Goal: Task Accomplishment & Management: Manage account settings

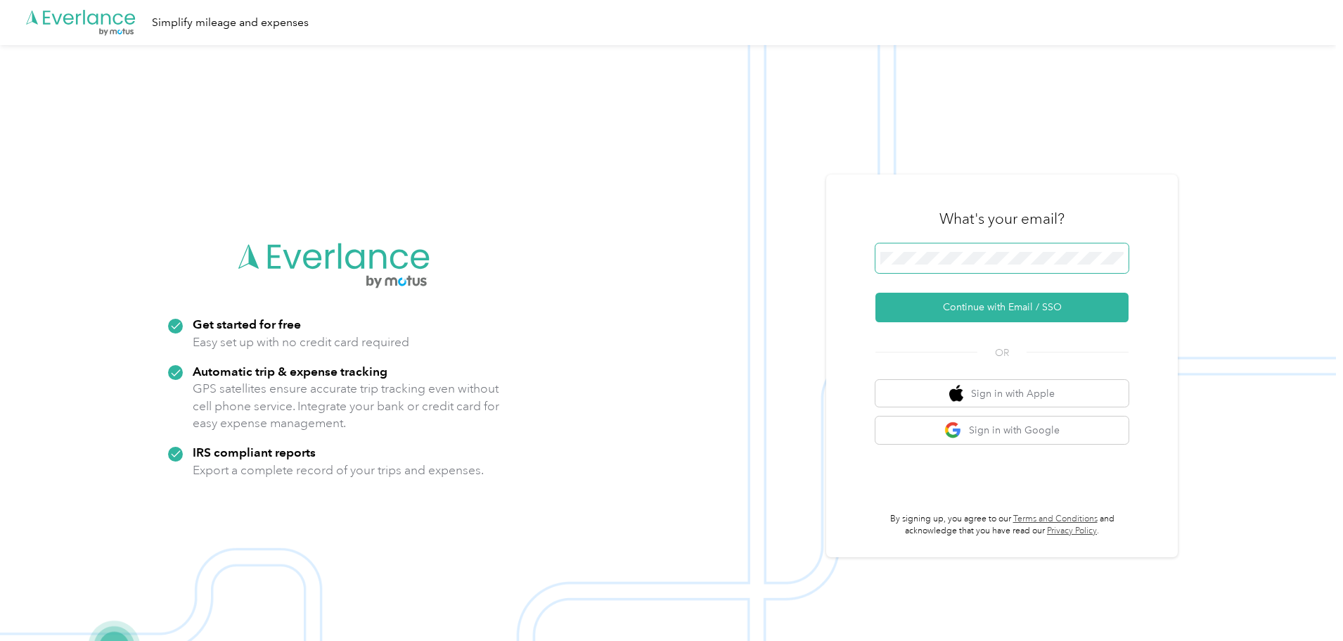
click at [973, 250] on span at bounding box center [1001, 258] width 253 height 30
click at [979, 311] on button "Continue with Email / SSO" at bounding box center [1001, 307] width 253 height 30
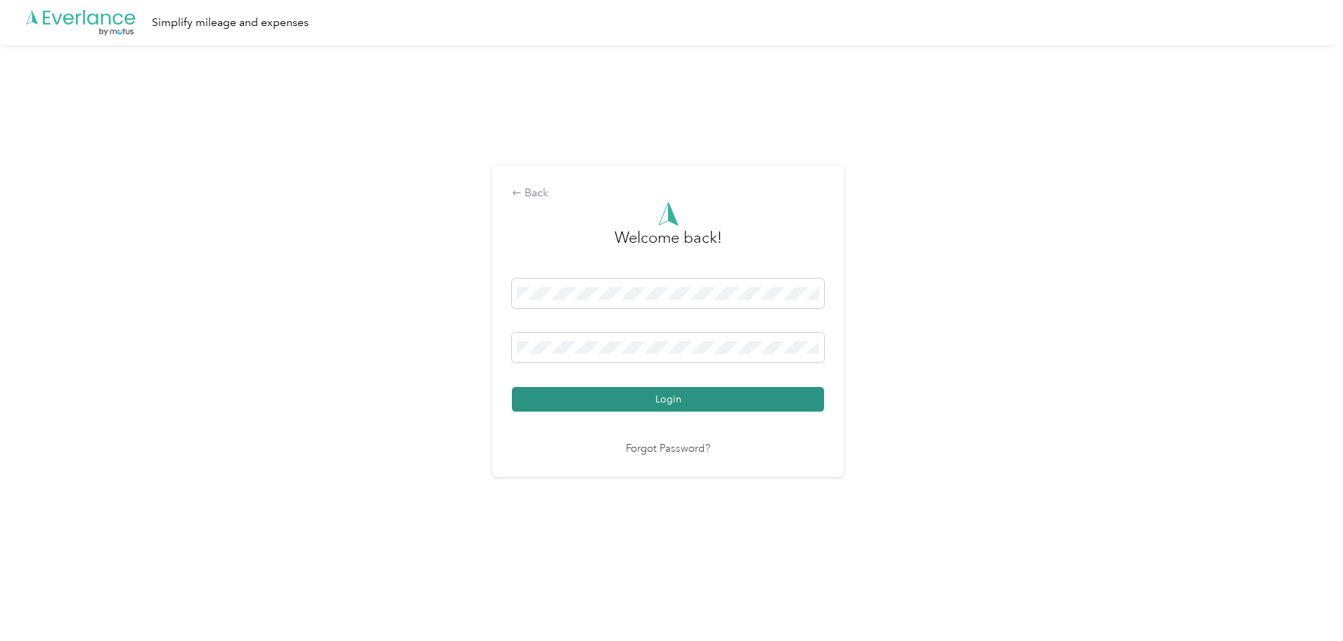
click at [684, 396] on button "Login" at bounding box center [668, 399] width 312 height 25
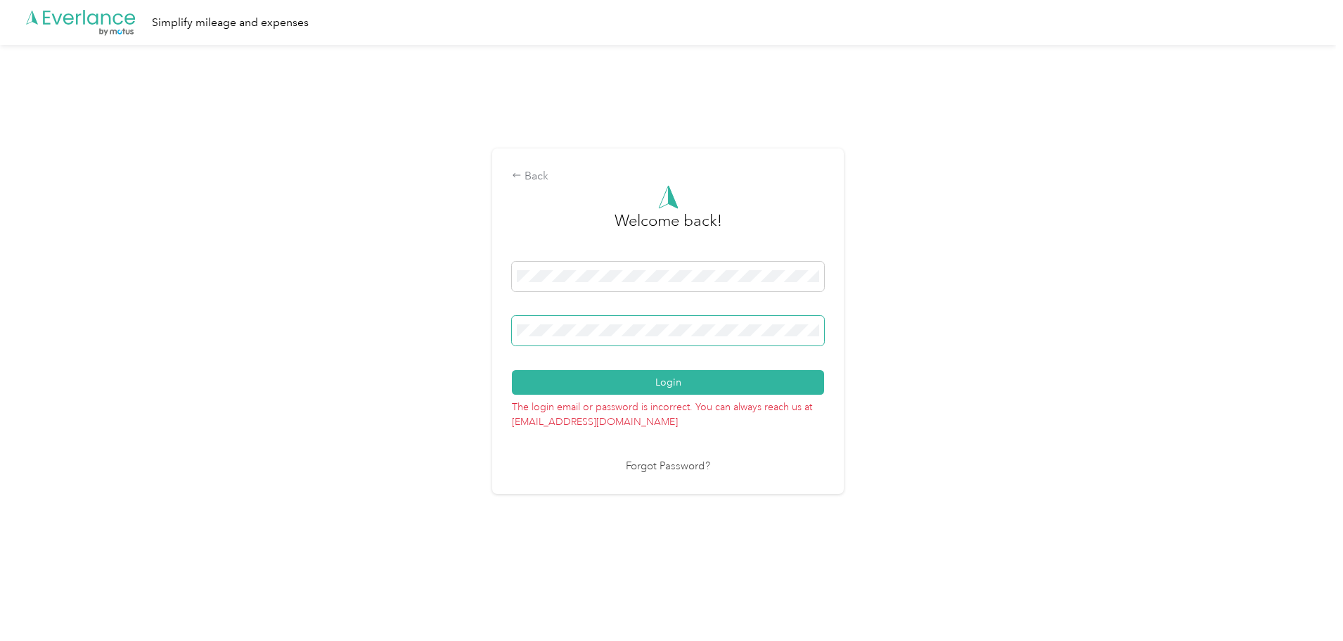
click at [613, 323] on span at bounding box center [668, 331] width 312 height 30
click at [392, 330] on div "Back Welcome back! Login The login email or password is incorrect. You can alwa…" at bounding box center [668, 327] width 1336 height 564
click at [512, 370] on button "Login" at bounding box center [668, 382] width 312 height 25
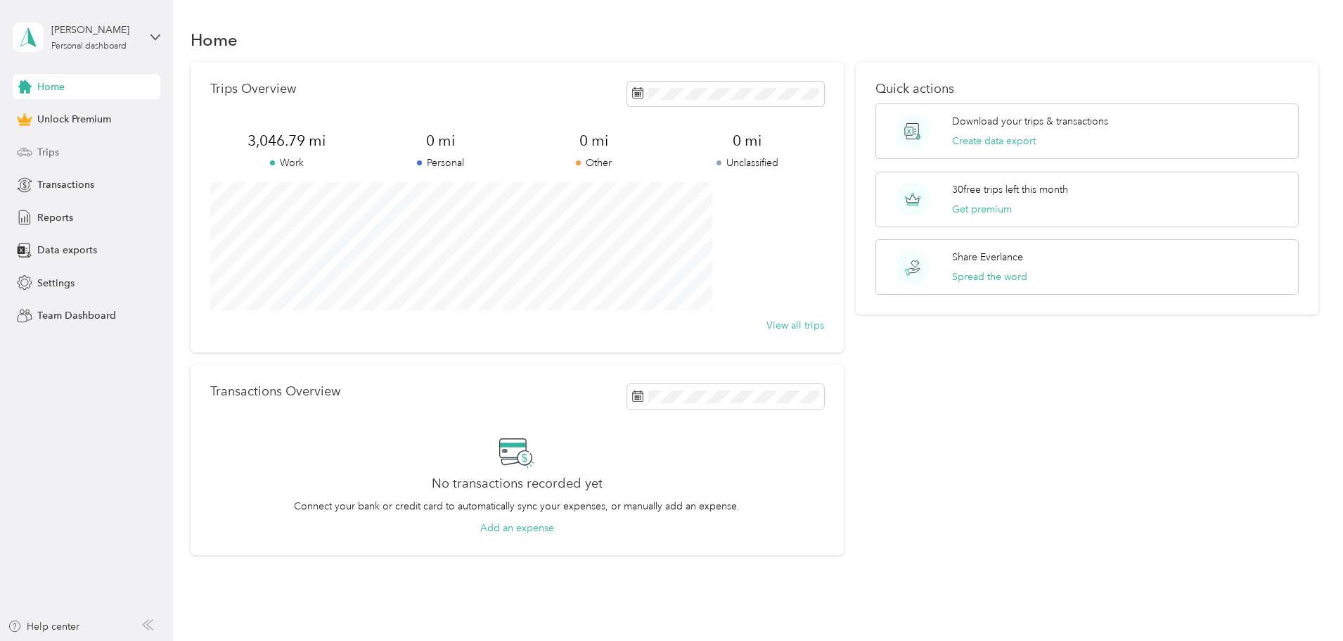
click at [34, 149] on div "Trips" at bounding box center [87, 151] width 148 height 25
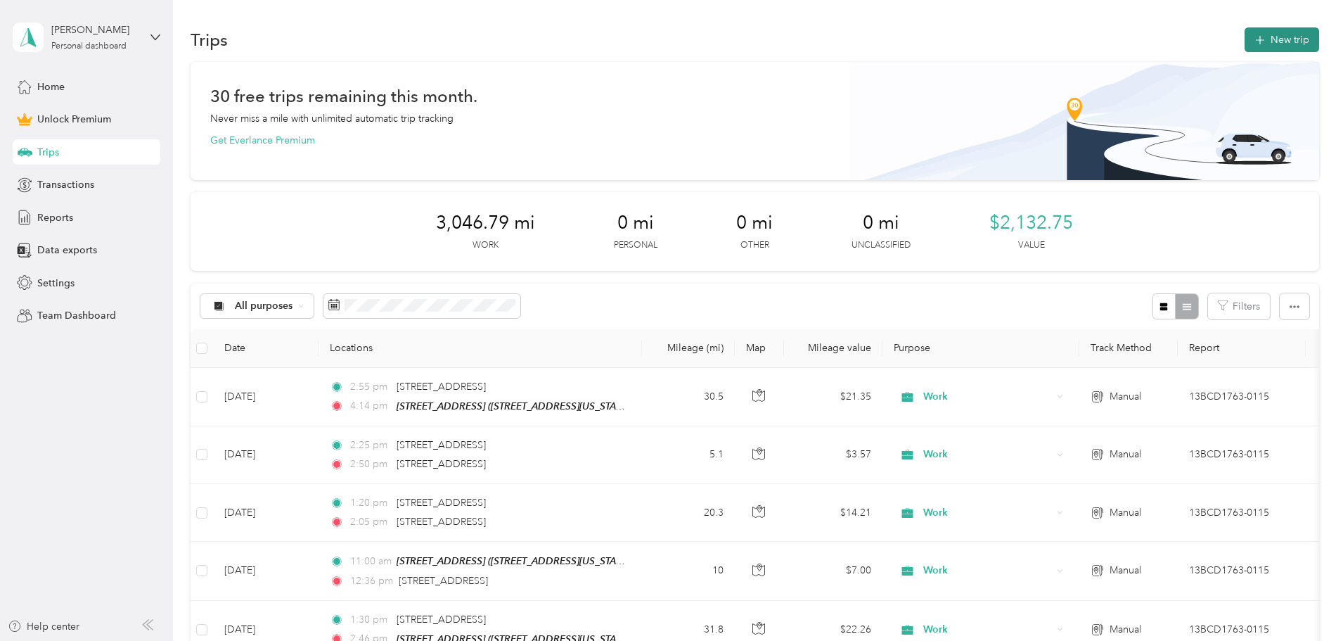
click at [1245, 42] on button "New trip" at bounding box center [1282, 39] width 75 height 25
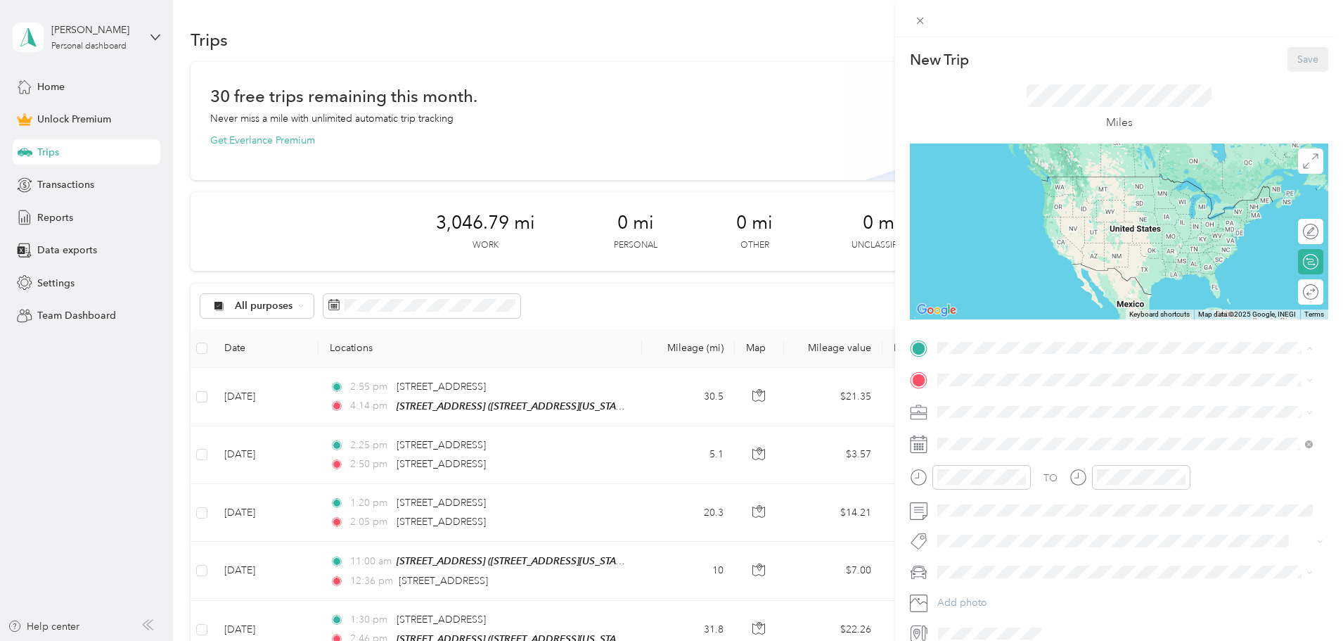
click at [987, 416] on span "[STREET_ADDRESS][US_STATE]" at bounding box center [1034, 419] width 141 height 12
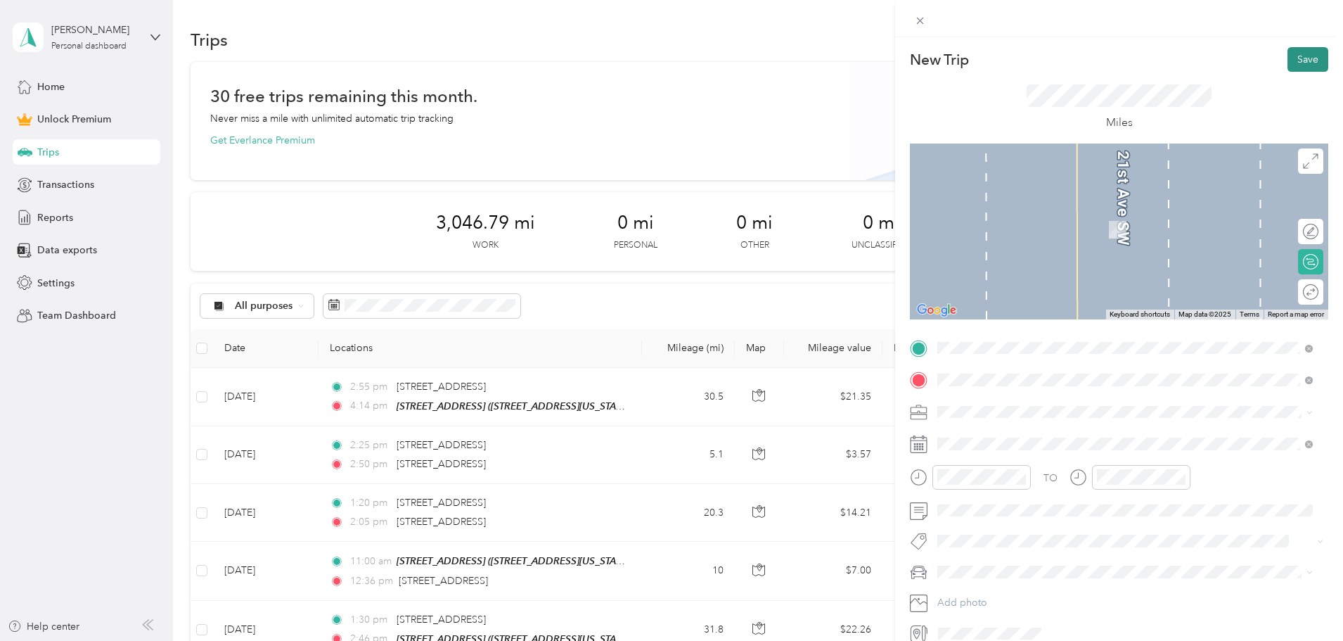
click at [1294, 61] on button "Save" at bounding box center [1307, 59] width 41 height 25
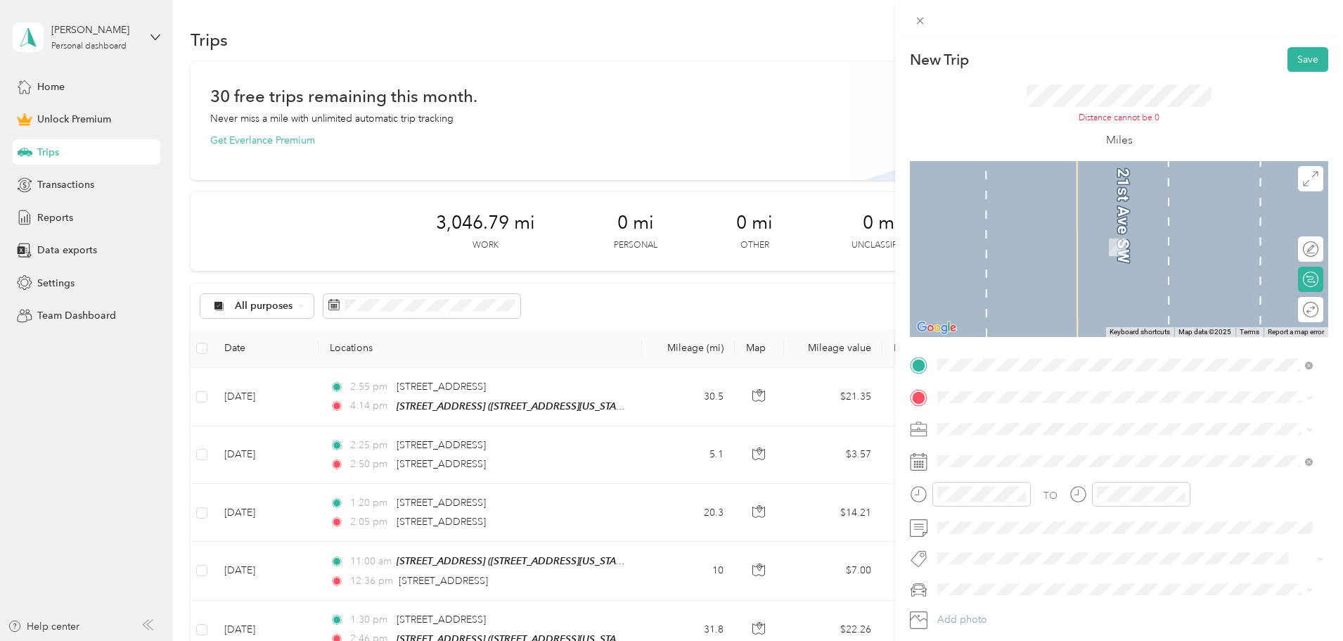
click at [963, 456] on span "Work" at bounding box center [954, 454] width 24 height 12
click at [998, 454] on span "[STREET_ADDRESS][US_STATE]" at bounding box center [1034, 448] width 141 height 13
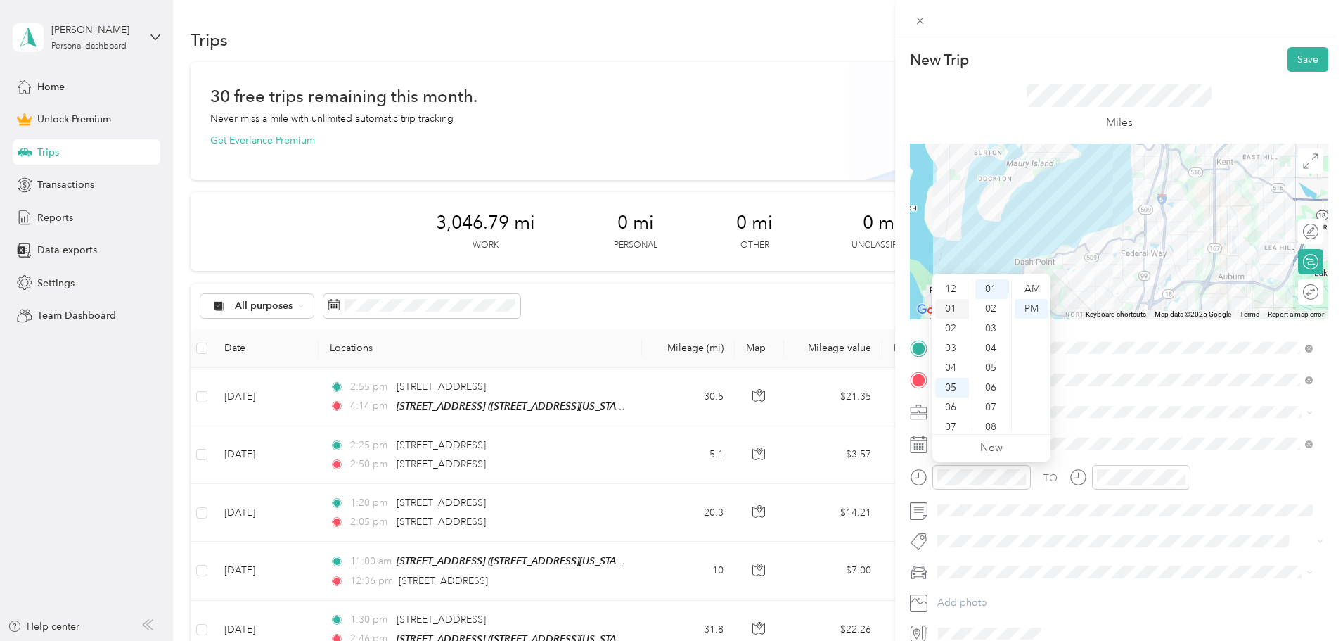
click at [952, 306] on div "01" at bounding box center [952, 309] width 34 height 20
click at [947, 306] on div "02" at bounding box center [952, 309] width 34 height 20
click at [993, 304] on div "16" at bounding box center [992, 306] width 34 height 20
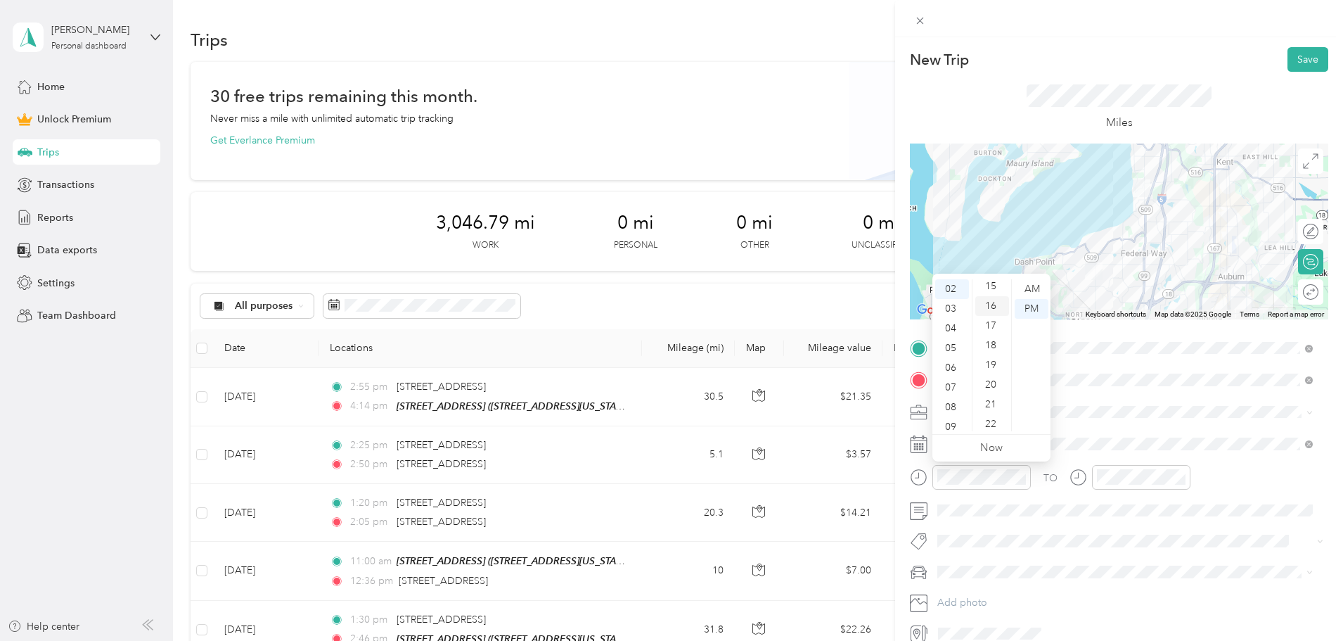
scroll to position [315, 0]
click at [1036, 309] on div "PM" at bounding box center [1032, 309] width 34 height 20
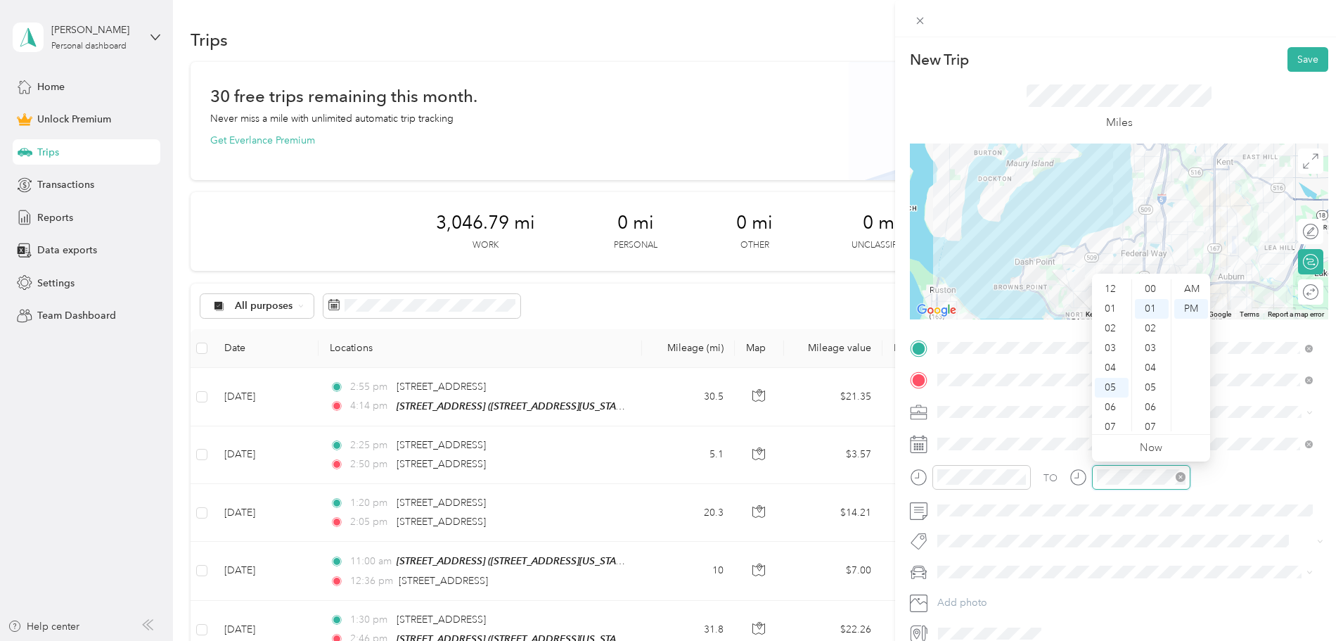
scroll to position [84, 0]
click at [1178, 304] on div "PM" at bounding box center [1191, 309] width 34 height 20
click at [1295, 54] on button "Save" at bounding box center [1307, 59] width 41 height 25
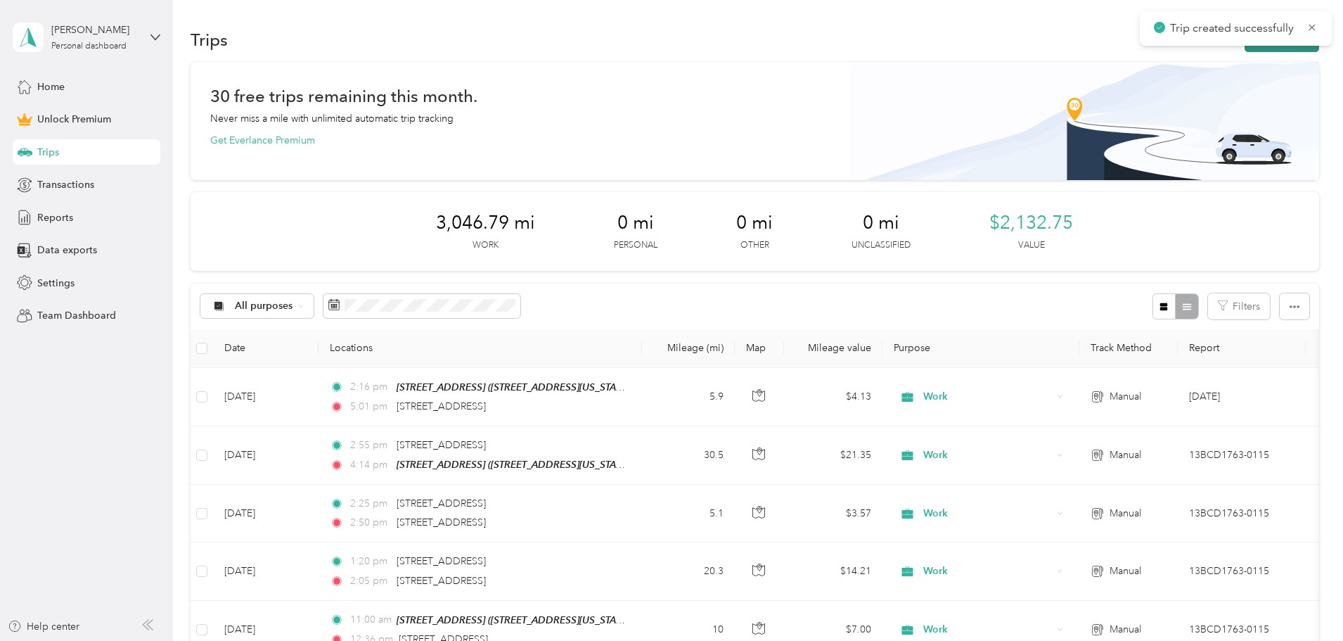
click at [1245, 46] on button "New trip" at bounding box center [1282, 39] width 75 height 25
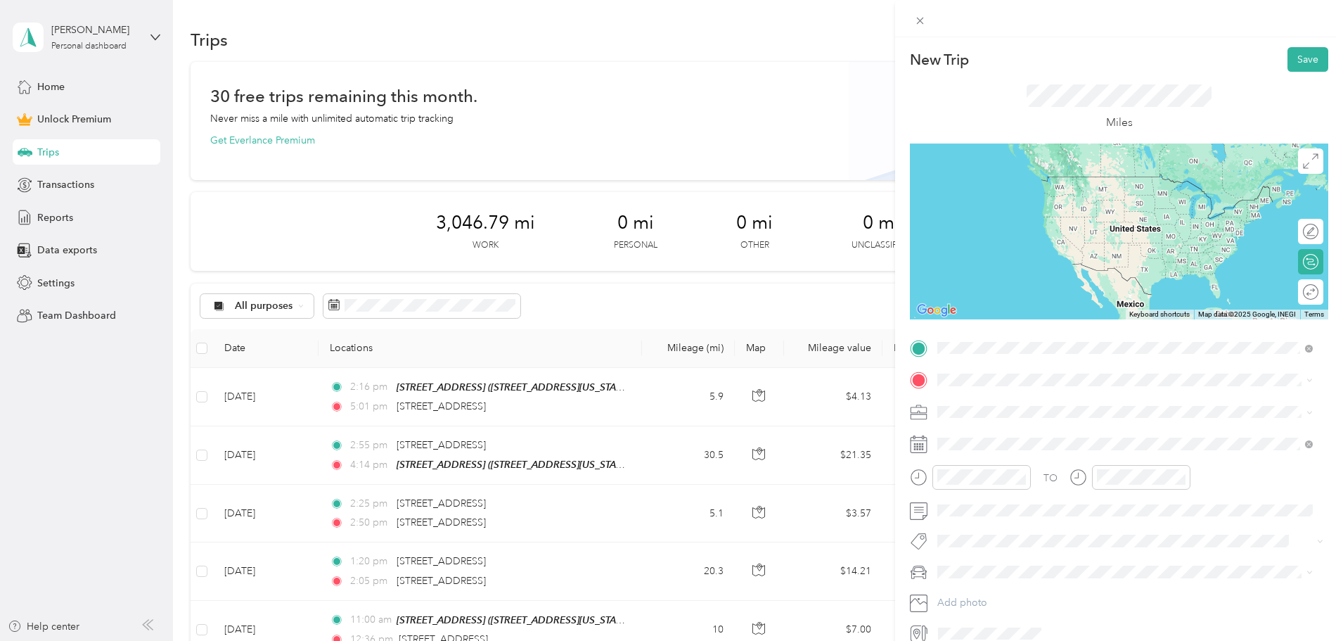
click at [1001, 401] on span "[STREET_ADDRESS][US_STATE]" at bounding box center [1034, 398] width 141 height 13
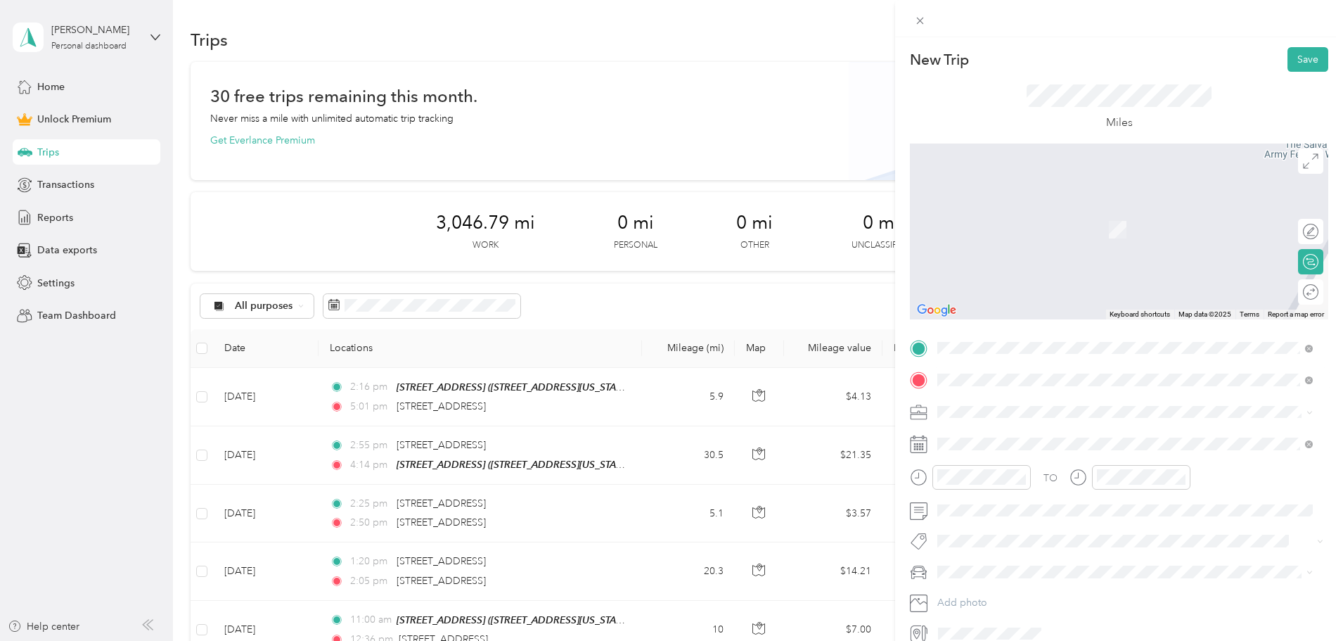
click at [1017, 435] on span "[STREET_ADDRESS][US_STATE]" at bounding box center [1034, 430] width 141 height 13
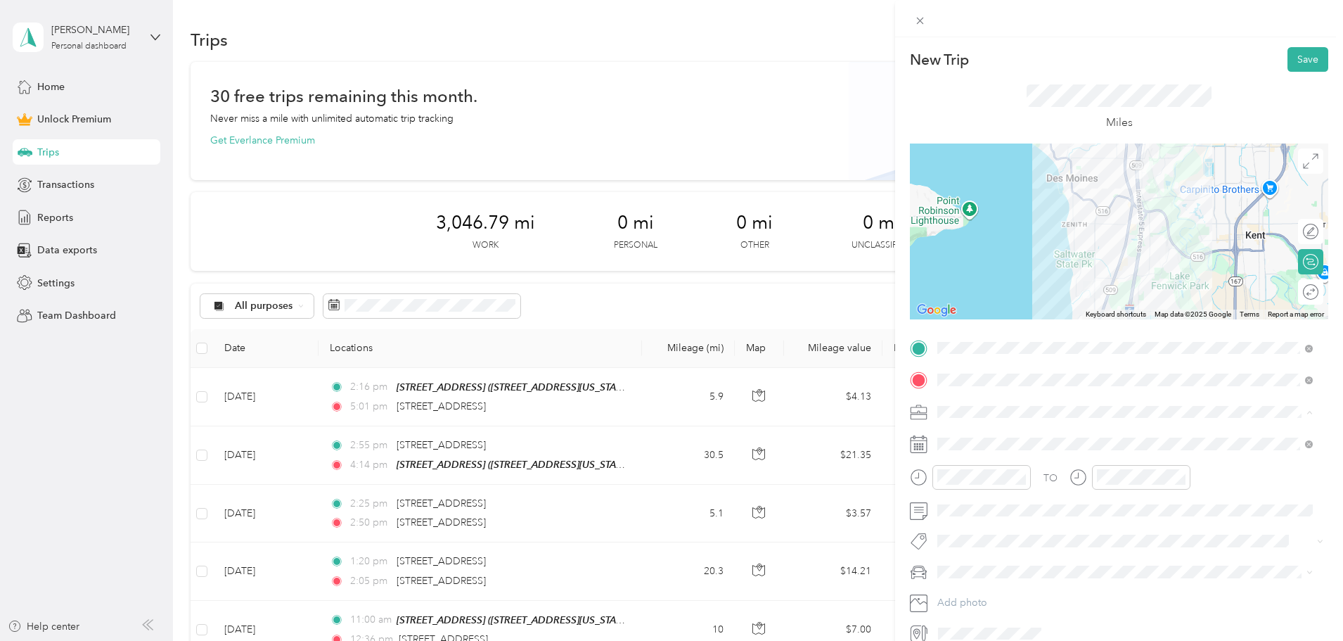
click at [998, 439] on li "Work" at bounding box center [1124, 436] width 385 height 25
click at [957, 326] on div "02" at bounding box center [952, 329] width 34 height 20
click at [952, 290] on div "02" at bounding box center [952, 289] width 34 height 20
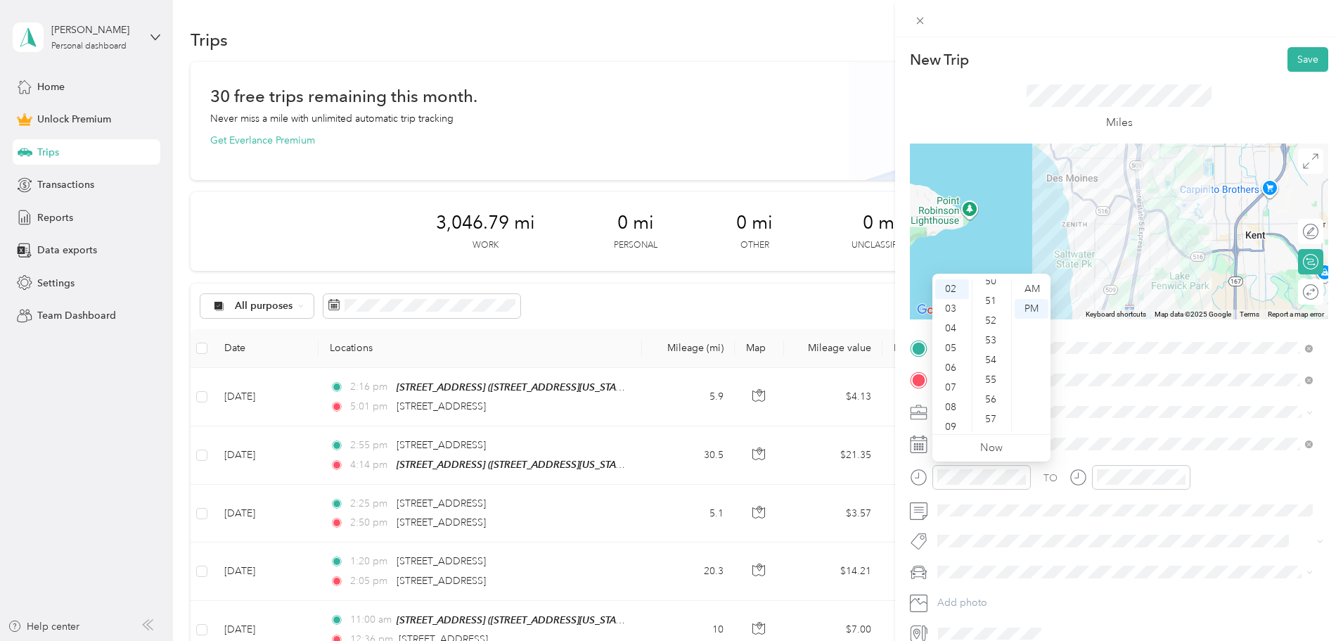
scroll to position [986, 0]
click at [994, 366] on div "54" at bounding box center [992, 366] width 34 height 20
click at [1035, 300] on div "PM" at bounding box center [1032, 309] width 34 height 20
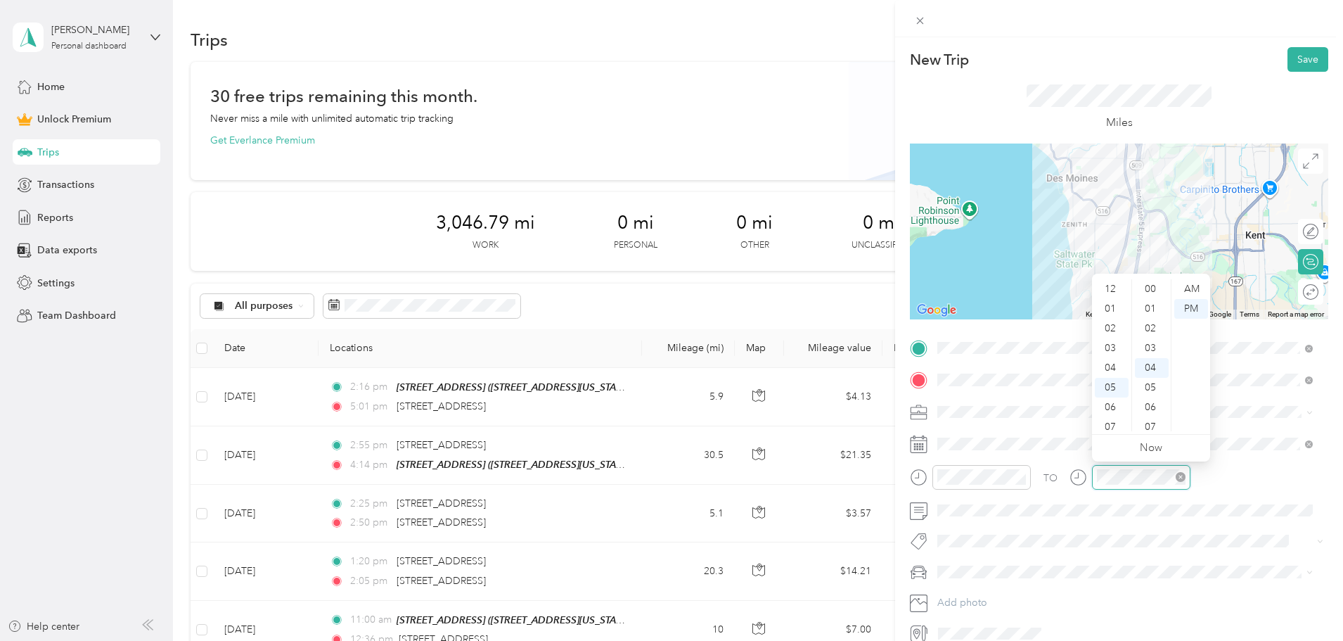
scroll to position [79, 0]
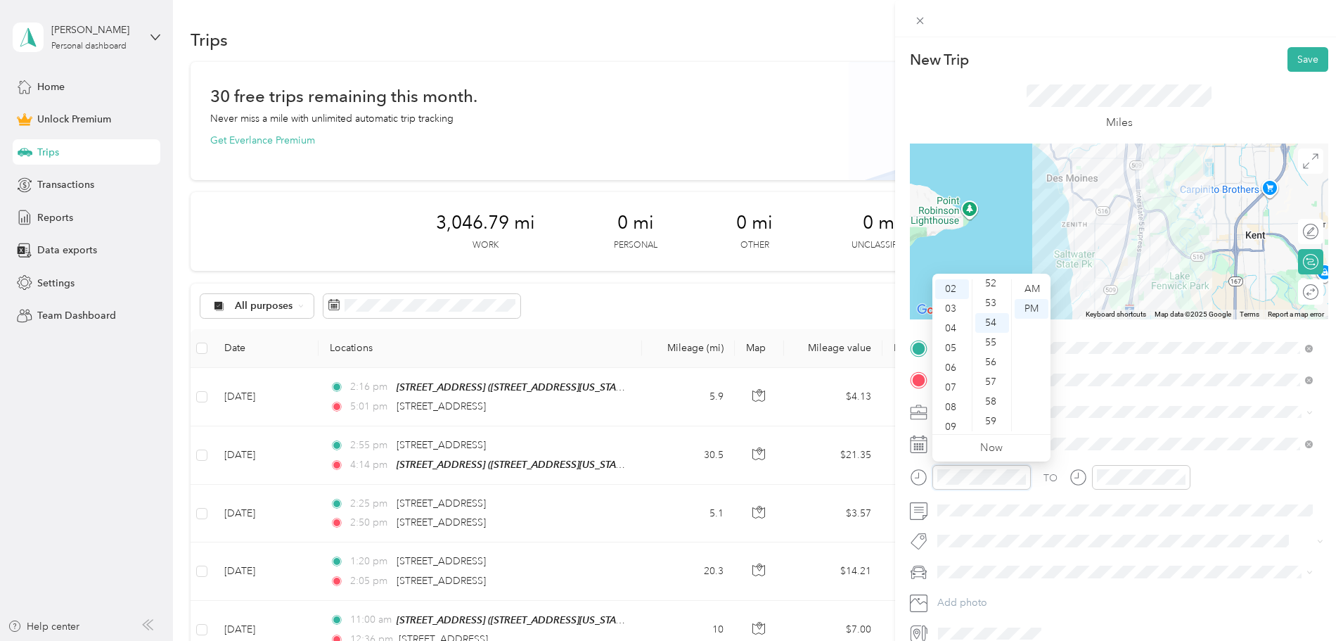
click at [911, 462] on div "TO Add photo" at bounding box center [1119, 491] width 418 height 308
click at [956, 284] on div "02" at bounding box center [952, 289] width 34 height 20
click at [1005, 278] on div "12 01 02 03 04 05 06 07 08 09 10 11 00 01 02 03 04 05 06 07 08 09 10 11 12 13 1…" at bounding box center [991, 354] width 118 height 157
click at [1012, 285] on ul "AM PM" at bounding box center [1030, 355] width 39 height 152
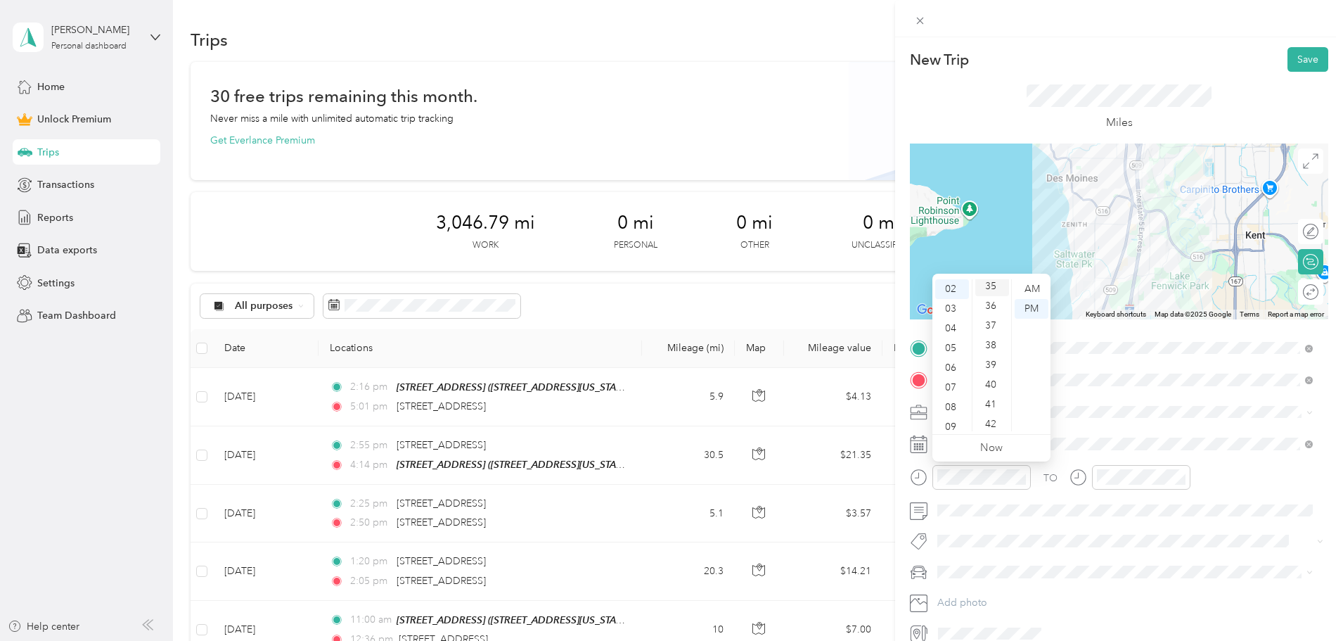
click at [1000, 287] on div "35" at bounding box center [992, 286] width 34 height 20
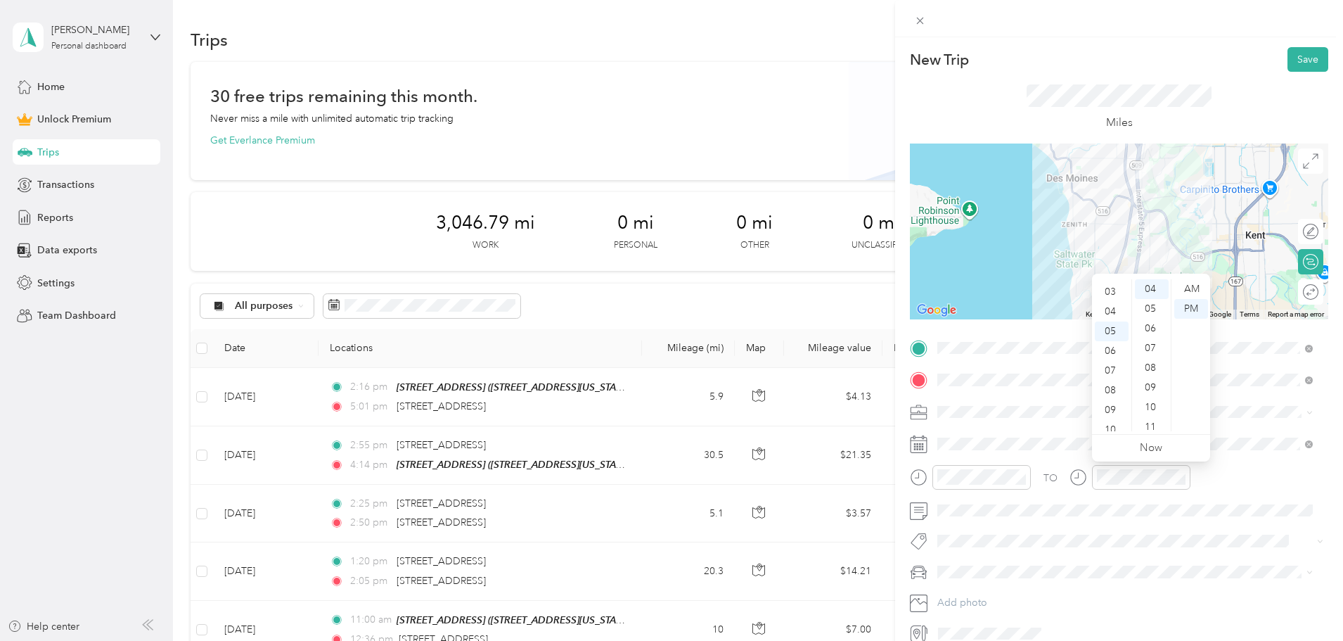
scroll to position [28, 0]
click at [1108, 299] on div "02" at bounding box center [1112, 300] width 34 height 20
click at [1152, 378] on div "54" at bounding box center [1152, 379] width 34 height 20
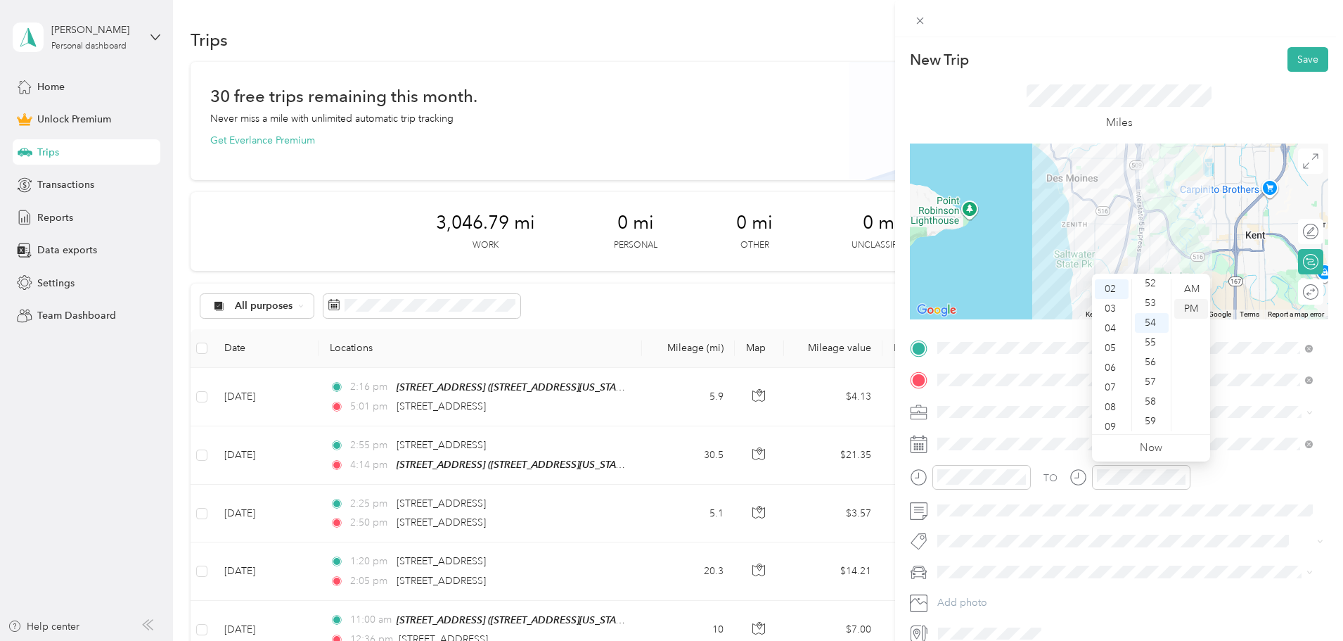
click at [1192, 307] on div "PM" at bounding box center [1191, 309] width 34 height 20
click at [1288, 59] on button "Save" at bounding box center [1307, 59] width 41 height 25
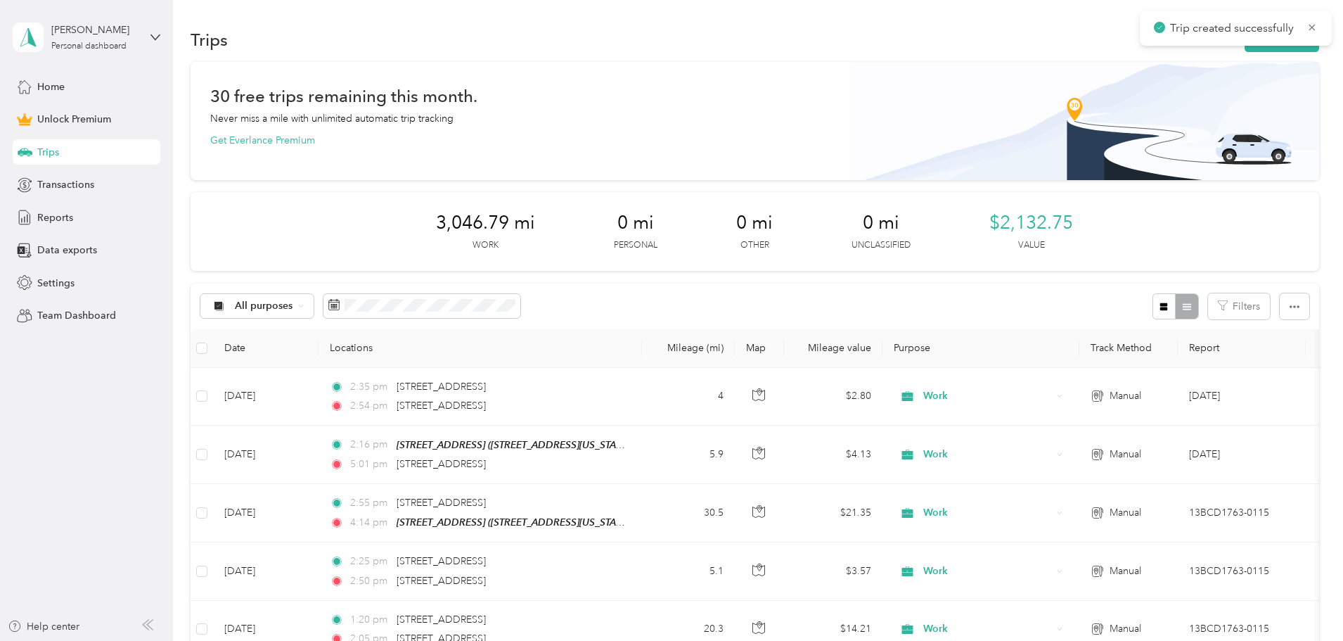
click at [1169, 45] on div "Trip created successfully" at bounding box center [1236, 28] width 192 height 34
click at [1245, 44] on button "New trip" at bounding box center [1282, 39] width 75 height 25
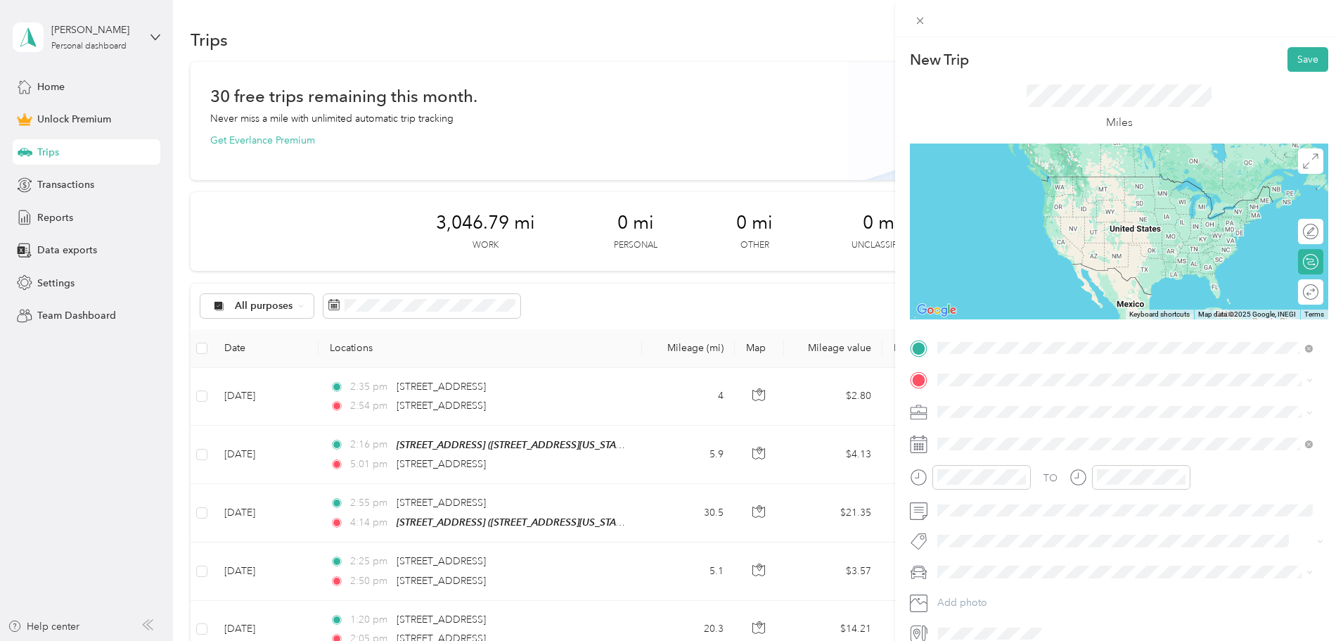
click at [1020, 405] on span "[STREET_ADDRESS][US_STATE]" at bounding box center [1034, 398] width 141 height 13
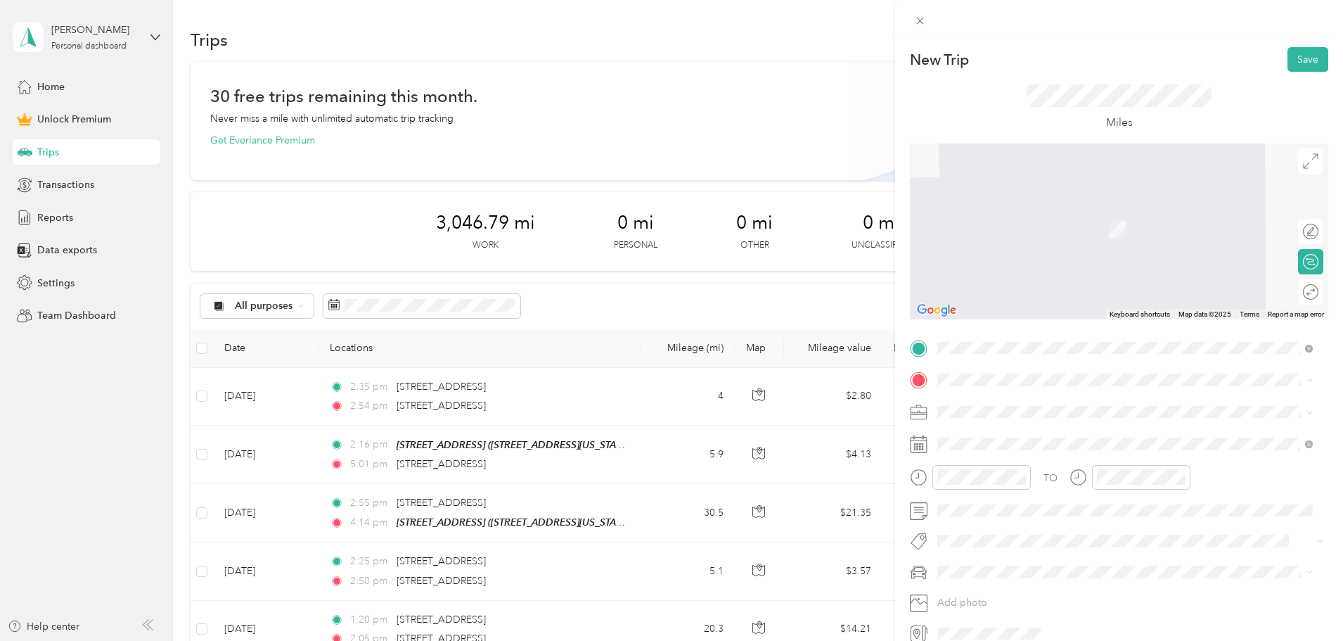
click at [1024, 457] on div "[STREET_ADDRESS][GEOGRAPHIC_DATA][STREET_ADDRESS][US_STATE]" at bounding box center [1034, 444] width 141 height 30
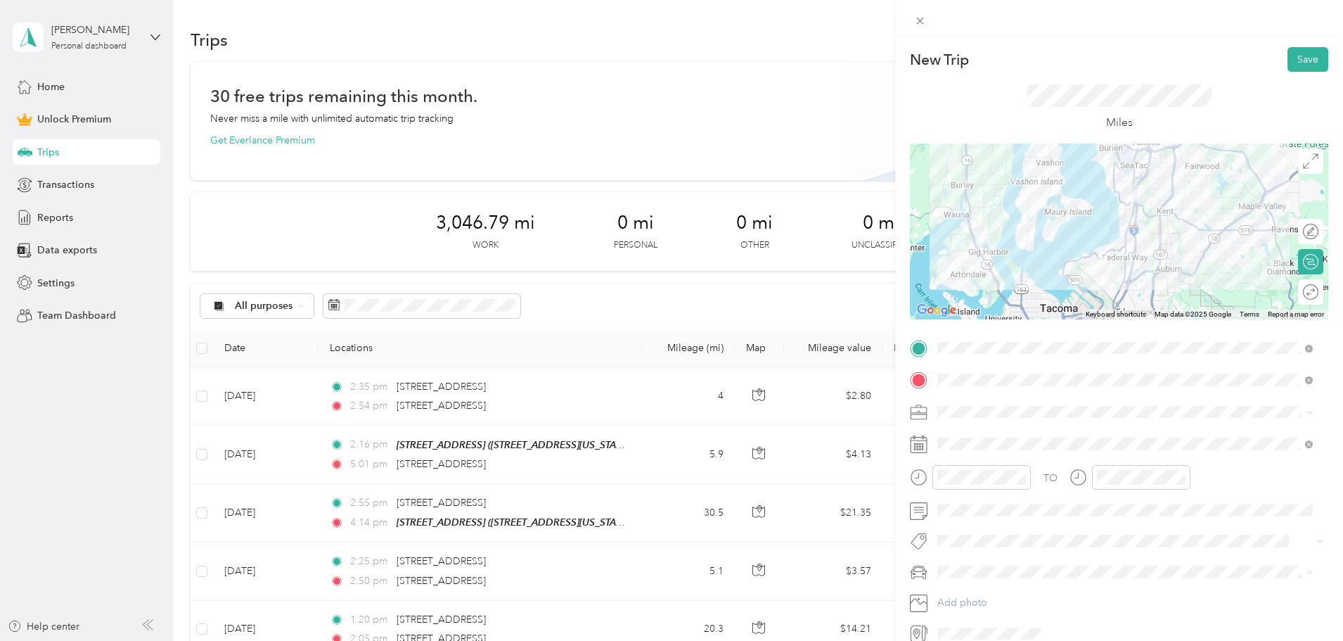
click at [973, 418] on span at bounding box center [1130, 412] width 396 height 22
click at [954, 441] on li "Work" at bounding box center [1124, 436] width 385 height 25
click at [947, 280] on div "04" at bounding box center [952, 284] width 34 height 20
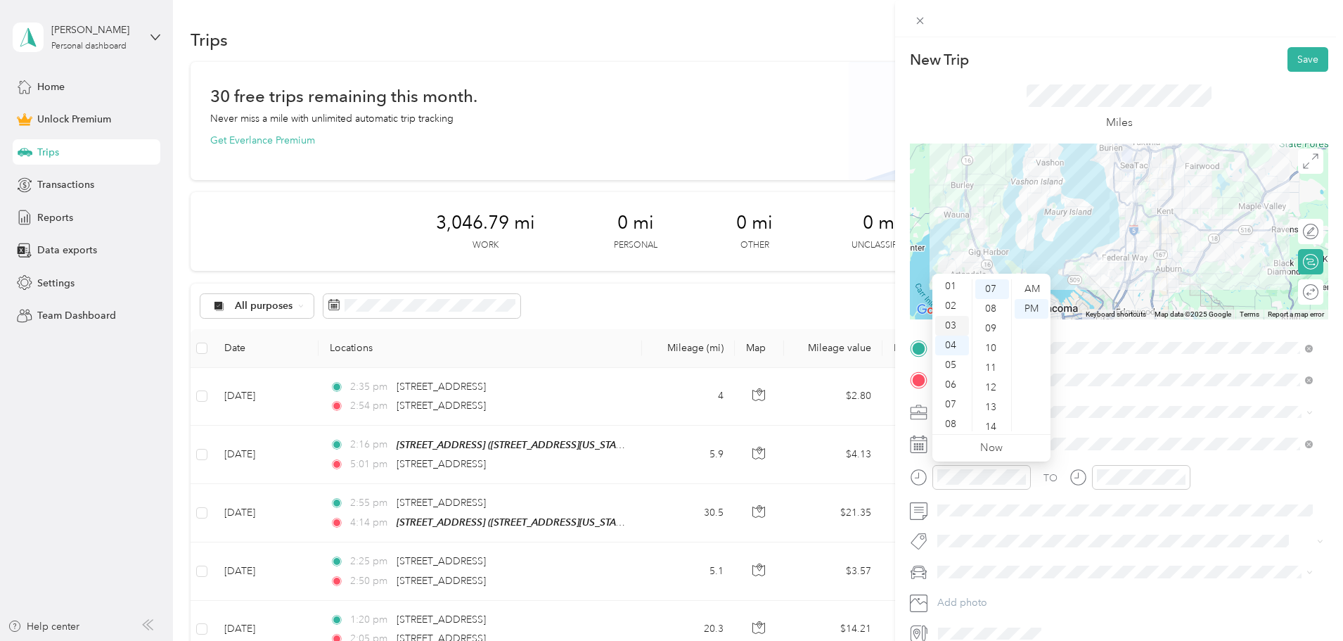
click at [949, 325] on div "03" at bounding box center [952, 326] width 34 height 20
click at [989, 419] on div "59" at bounding box center [992, 421] width 34 height 20
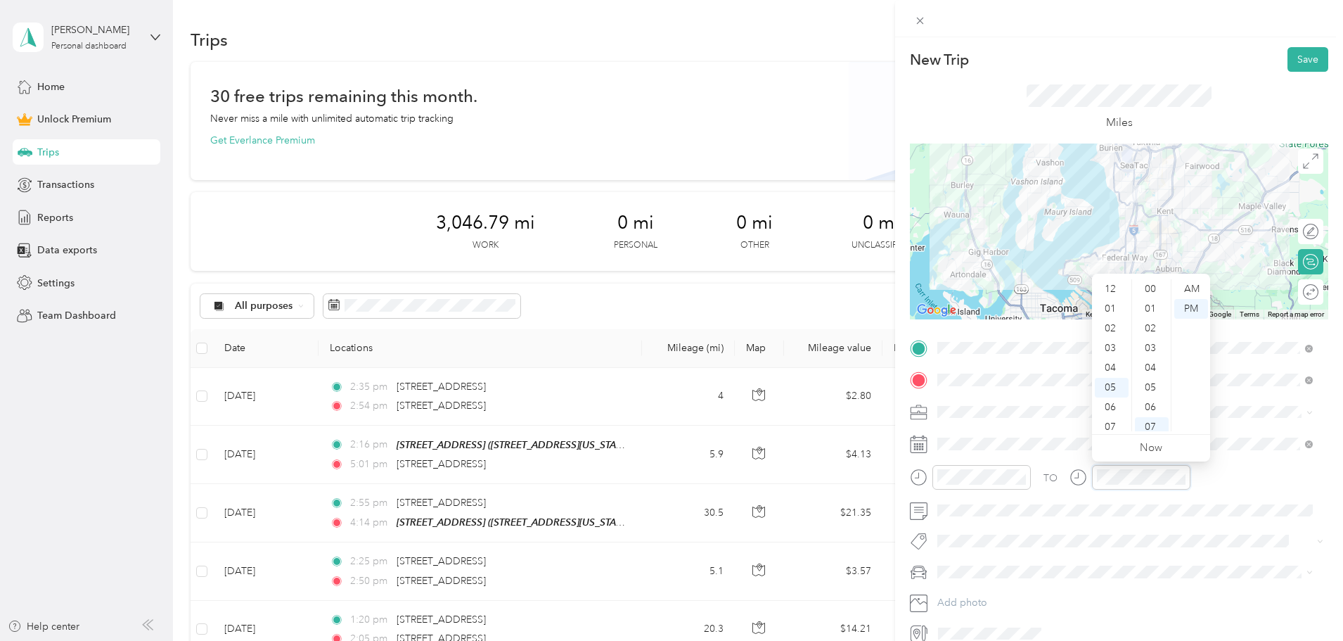
scroll to position [84, 0]
click at [1114, 278] on div "12 01 02 03 04 05 06 07 08 09 10 11 00 01 02 03 04 05 06 07 08 09 10 11 12 13 1…" at bounding box center [1151, 354] width 118 height 157
click at [1107, 282] on div "04" at bounding box center [1112, 284] width 34 height 20
click at [1107, 288] on div "04" at bounding box center [1112, 289] width 34 height 20
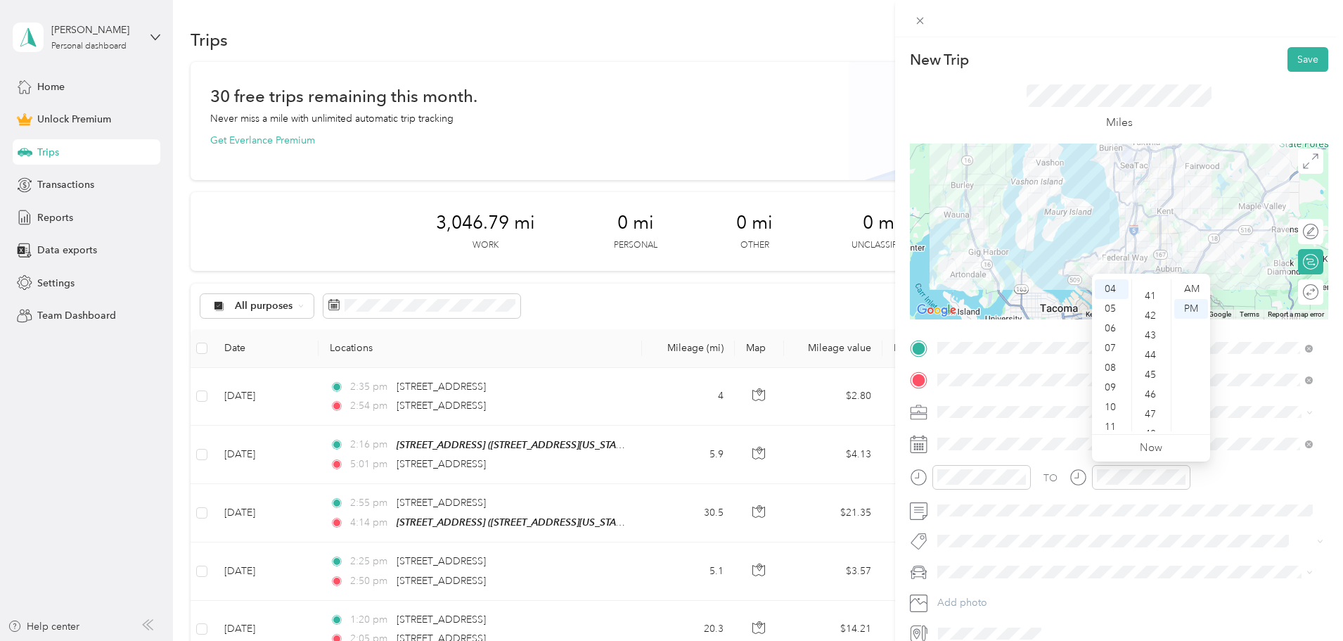
scroll to position [774, 0]
click at [1148, 302] on div "40" at bounding box center [1152, 302] width 34 height 20
click at [1293, 53] on button "Save" at bounding box center [1307, 59] width 41 height 25
